Goal: Navigation & Orientation: Go to known website

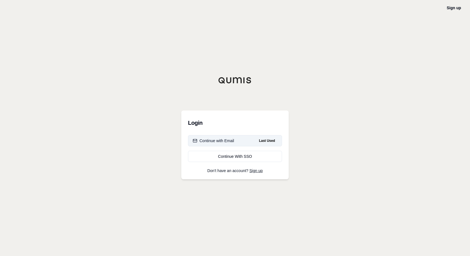
click at [235, 138] on button "Continue with Email Last Used" at bounding box center [235, 140] width 94 height 11
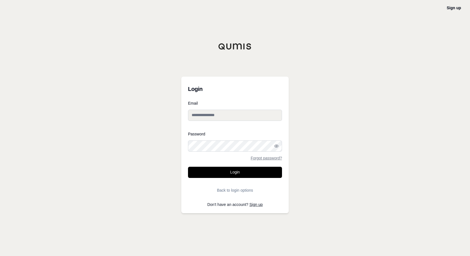
type input "**********"
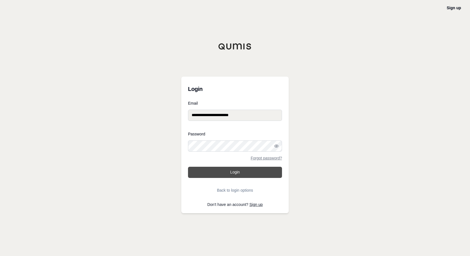
click at [243, 175] on button "Login" at bounding box center [235, 172] width 94 height 11
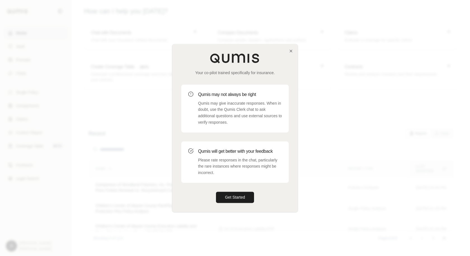
click at [456, 12] on div at bounding box center [235, 128] width 470 height 256
